Goal: Transaction & Acquisition: Purchase product/service

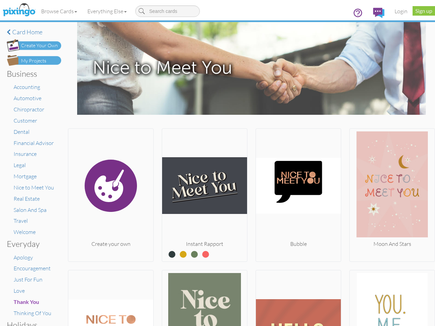
click at [217, 163] on img at bounding box center [204, 185] width 85 height 109
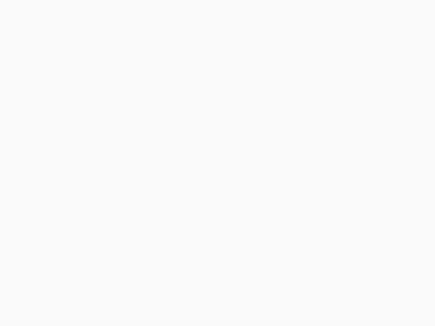
click at [59, 11] on body at bounding box center [217, 163] width 435 height 326
click at [108, 11] on body at bounding box center [217, 163] width 435 height 326
click at [110, 194] on body at bounding box center [217, 163] width 435 height 326
click at [202, 194] on body at bounding box center [217, 163] width 435 height 326
click at [295, 194] on body at bounding box center [217, 163] width 435 height 326
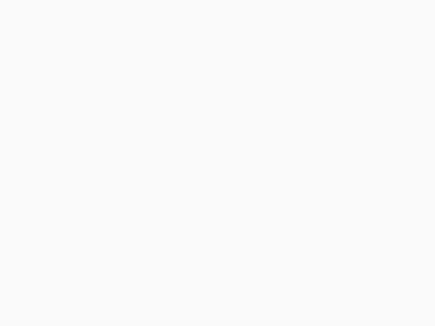
click at [387, 194] on body at bounding box center [217, 163] width 435 height 326
click at [110, 297] on body at bounding box center [217, 163] width 435 height 326
click at [202, 297] on body at bounding box center [217, 163] width 435 height 326
click at [295, 297] on body at bounding box center [217, 163] width 435 height 326
